Goal: Task Accomplishment & Management: Use online tool/utility

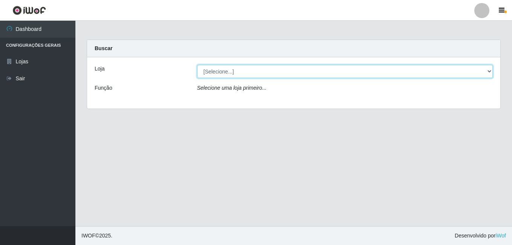
click at [217, 69] on select "[Selecione...] Ajubá Mercado" at bounding box center [345, 71] width 296 height 13
select select "402"
click at [197, 65] on select "[Selecione...] Ajubá Mercado" at bounding box center [345, 71] width 296 height 13
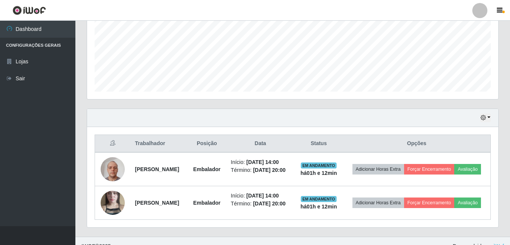
scroll to position [200, 0]
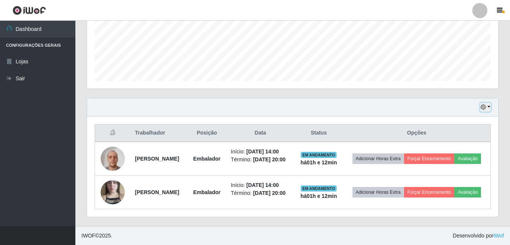
click at [488, 103] on button "button" at bounding box center [485, 107] width 11 height 9
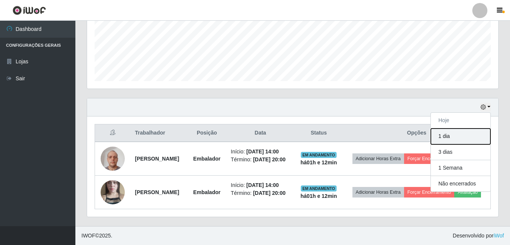
click at [456, 129] on button "1 dia" at bounding box center [461, 137] width 60 height 16
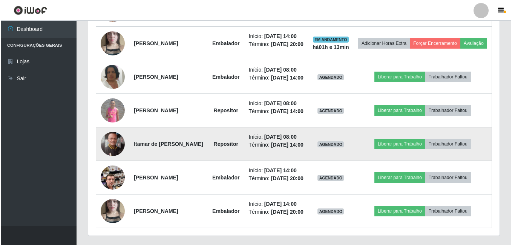
scroll to position [351, 0]
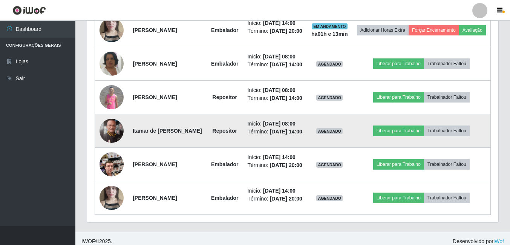
click at [111, 143] on img at bounding box center [112, 131] width 24 height 24
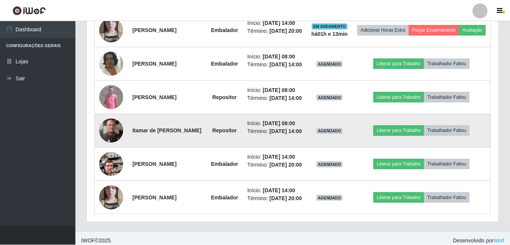
scroll to position [156, 407]
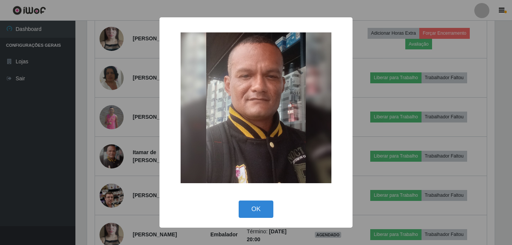
click at [24, 164] on div "× OK Cancel" at bounding box center [256, 122] width 512 height 245
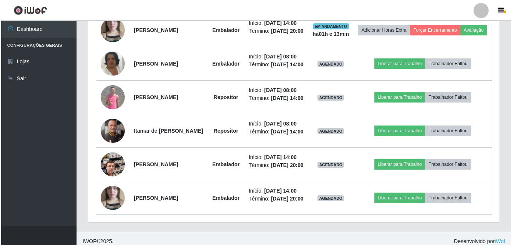
scroll to position [388, 0]
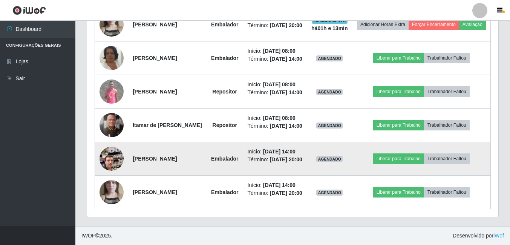
click at [109, 160] on img at bounding box center [112, 158] width 24 height 43
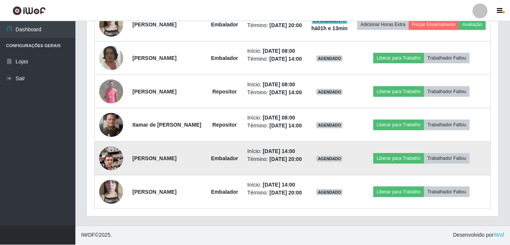
scroll to position [156, 407]
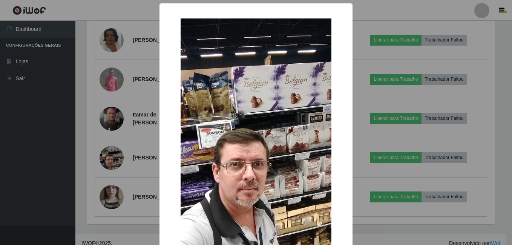
click at [29, 185] on div "× OK Cancel" at bounding box center [256, 122] width 512 height 245
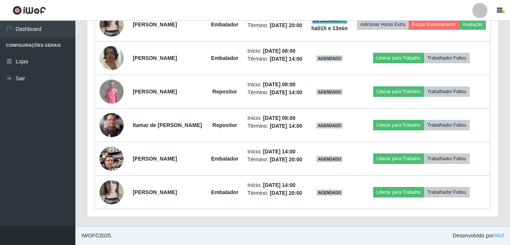
scroll to position [358, 0]
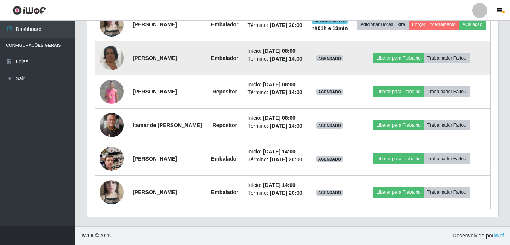
click at [111, 67] on img at bounding box center [112, 58] width 24 height 43
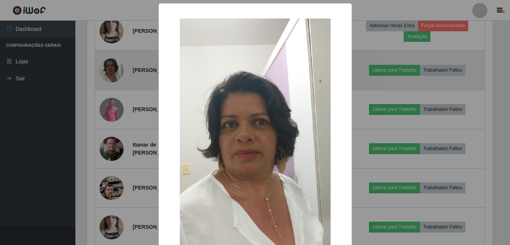
scroll to position [156, 407]
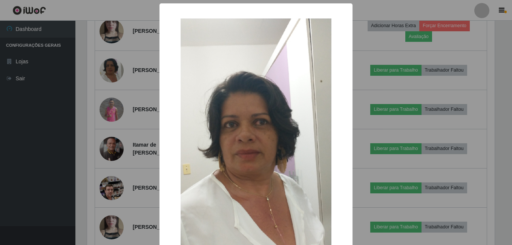
click at [26, 132] on div "× OK Cancel" at bounding box center [256, 122] width 512 height 245
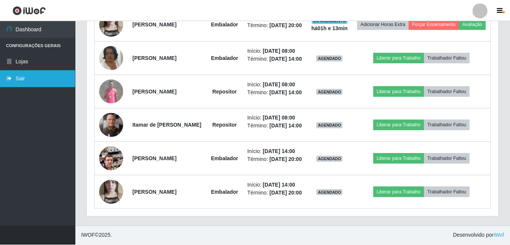
scroll to position [156, 411]
